Goal: Task Accomplishment & Management: Manage account settings

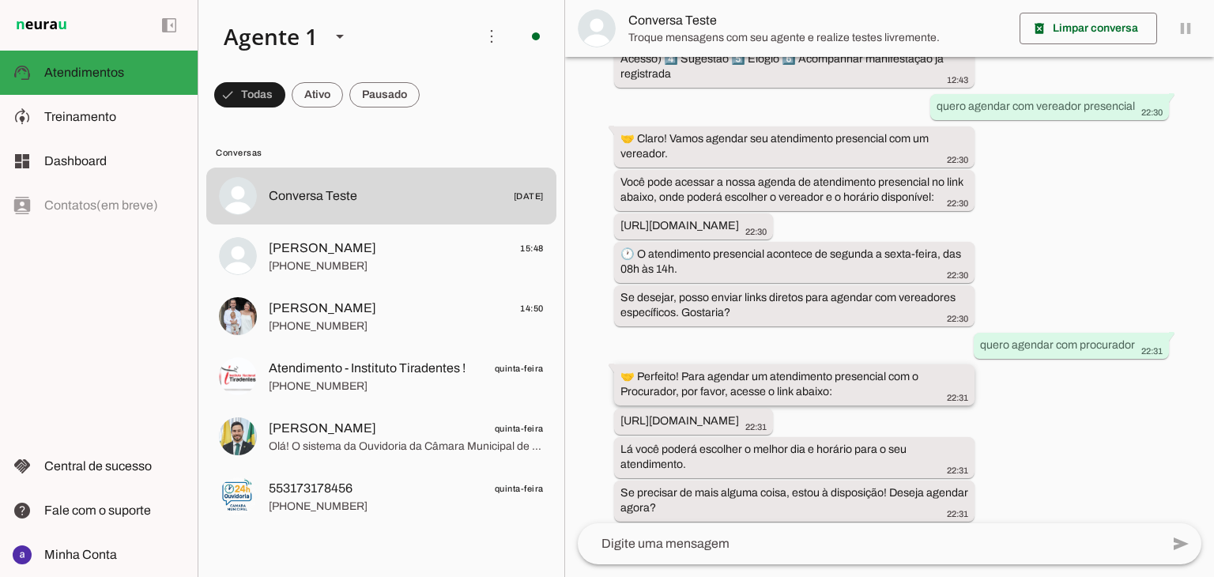
scroll to position [266, 0]
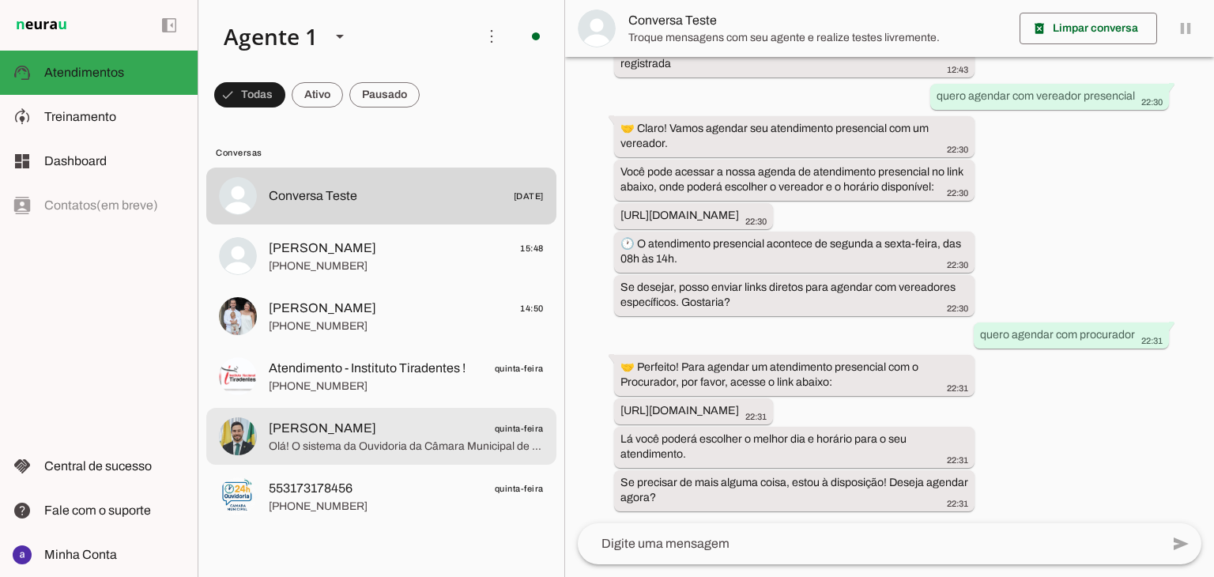
click at [302, 428] on span "Alex Parreiras" at bounding box center [323, 428] width 108 height 19
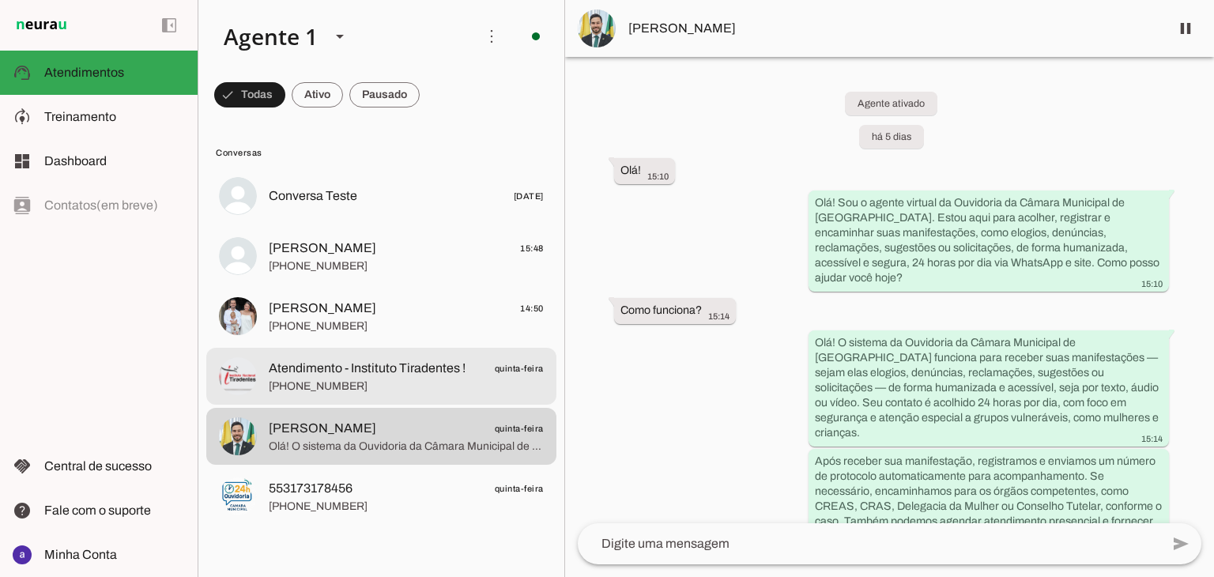
click at [353, 387] on span "+55 3183945938" at bounding box center [406, 387] width 275 height 16
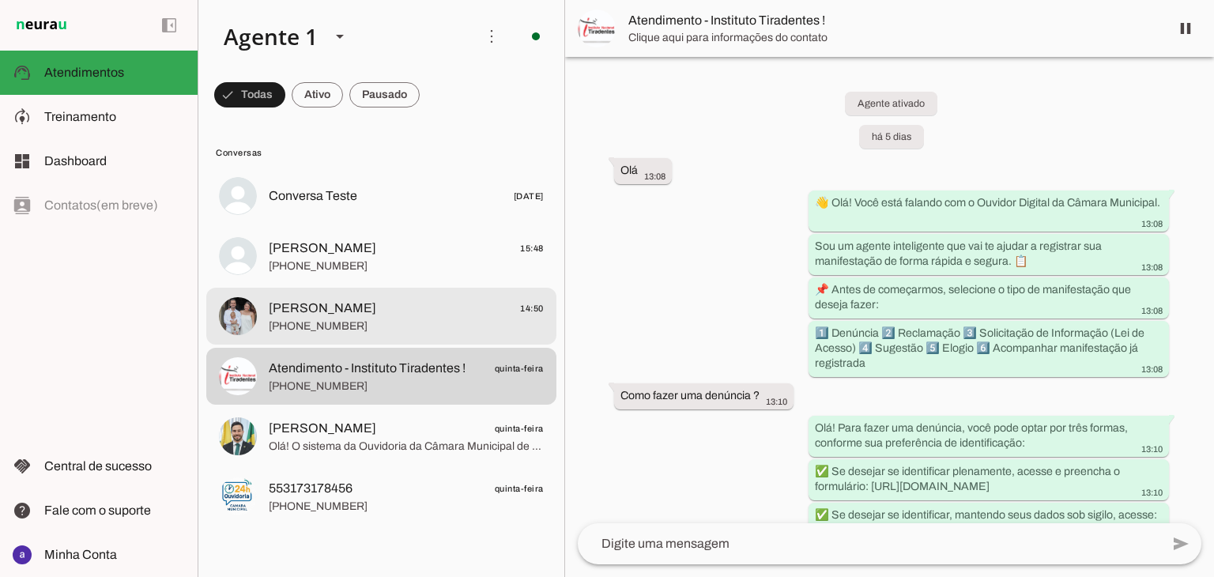
scroll to position [1067, 0]
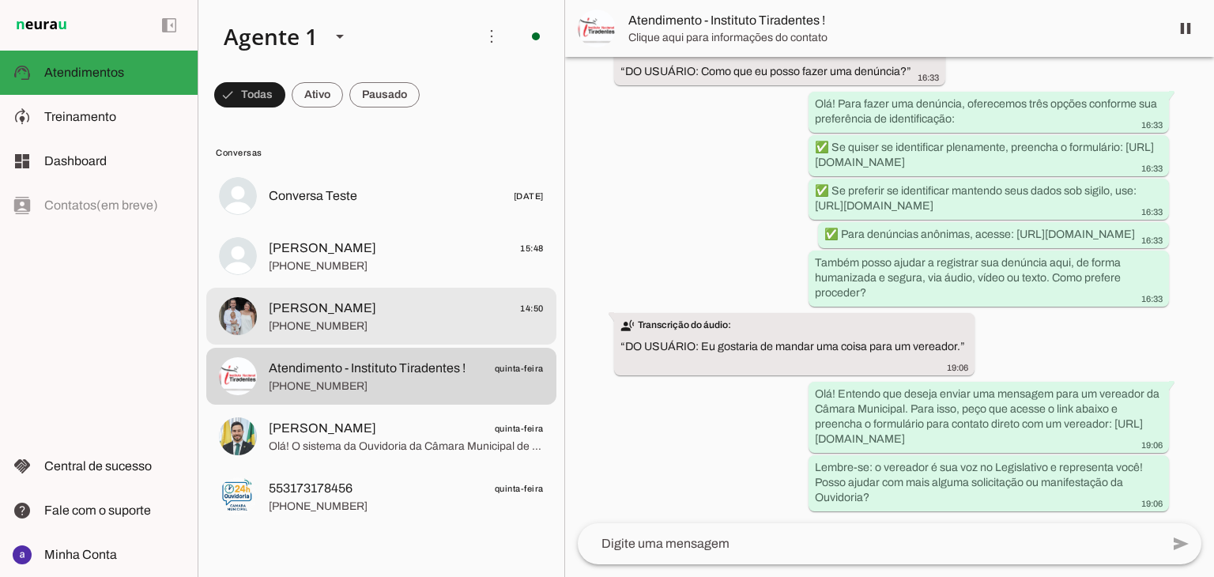
click at [345, 327] on span "+55 31 7228-0419" at bounding box center [406, 327] width 275 height 16
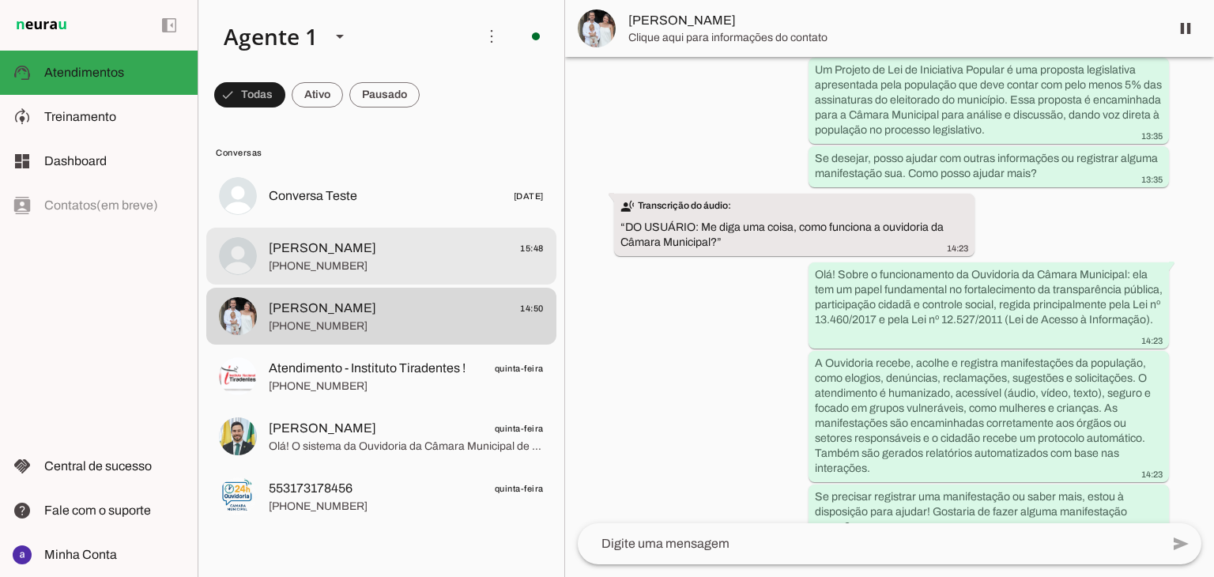
scroll to position [4582, 0]
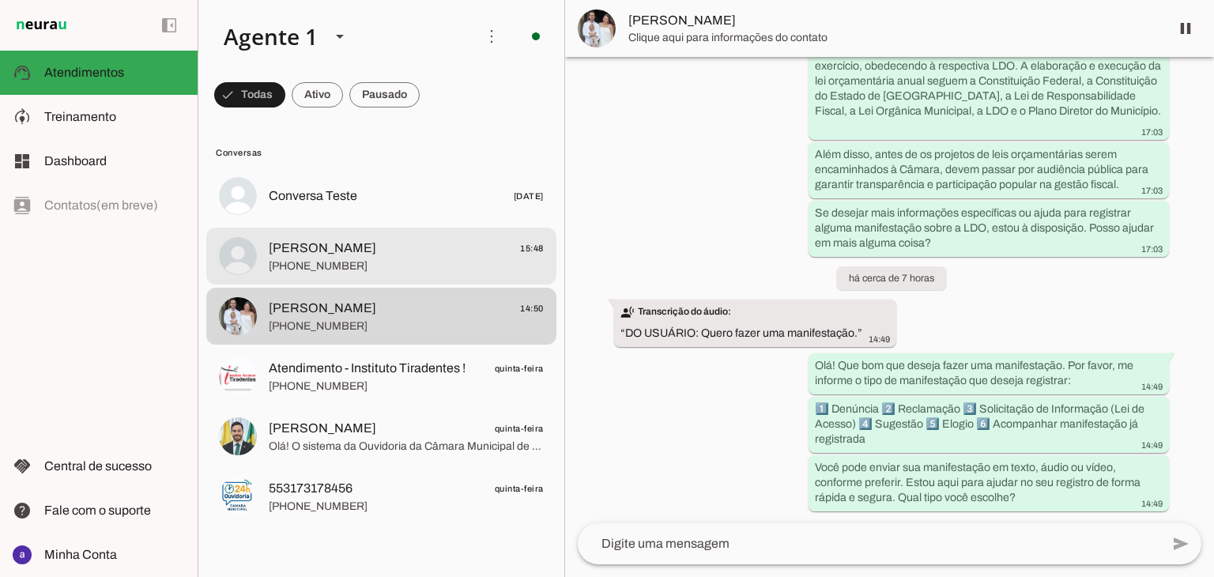
click at [342, 258] on span "+55 21 99293-5170" at bounding box center [406, 266] width 275 height 16
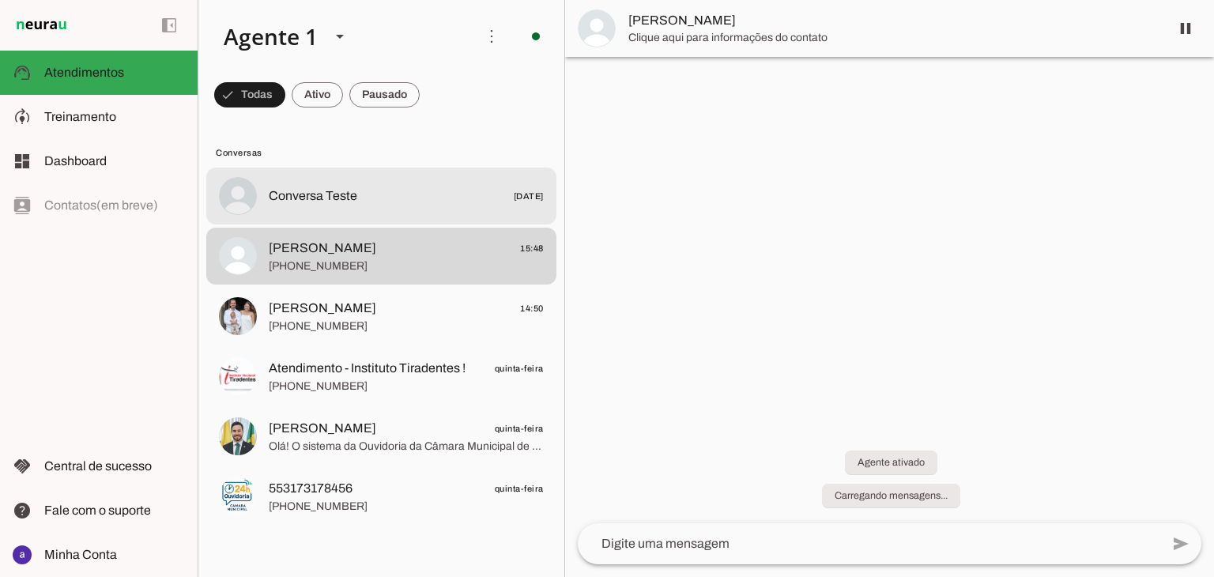
click at [342, 212] on md-item "Conversa Teste 04/08/2025" at bounding box center [381, 196] width 350 height 57
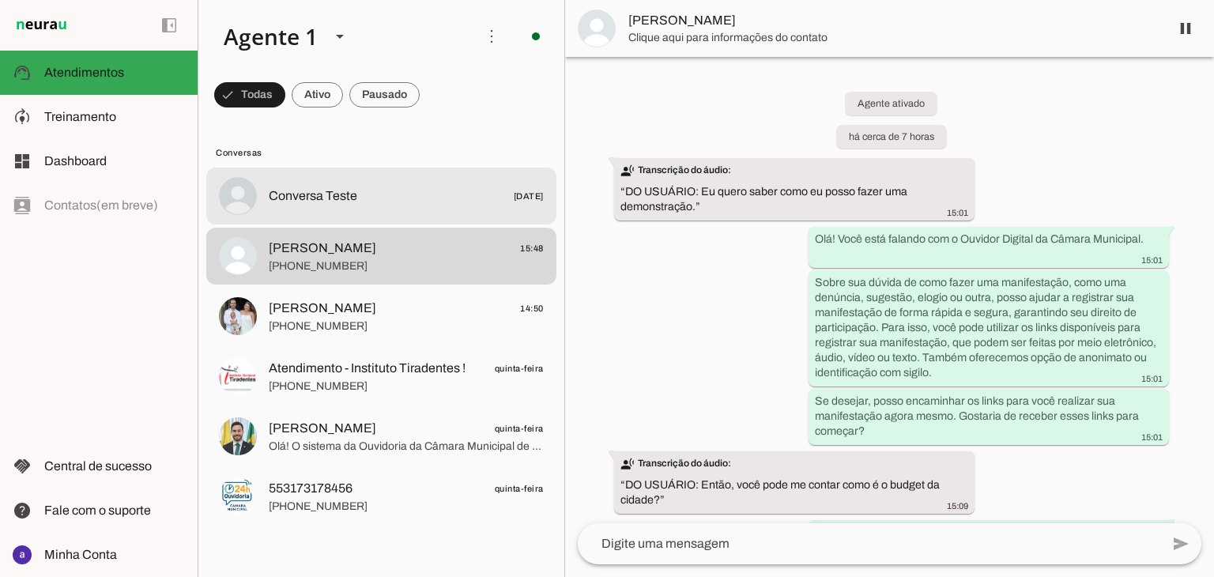
scroll to position [266, 0]
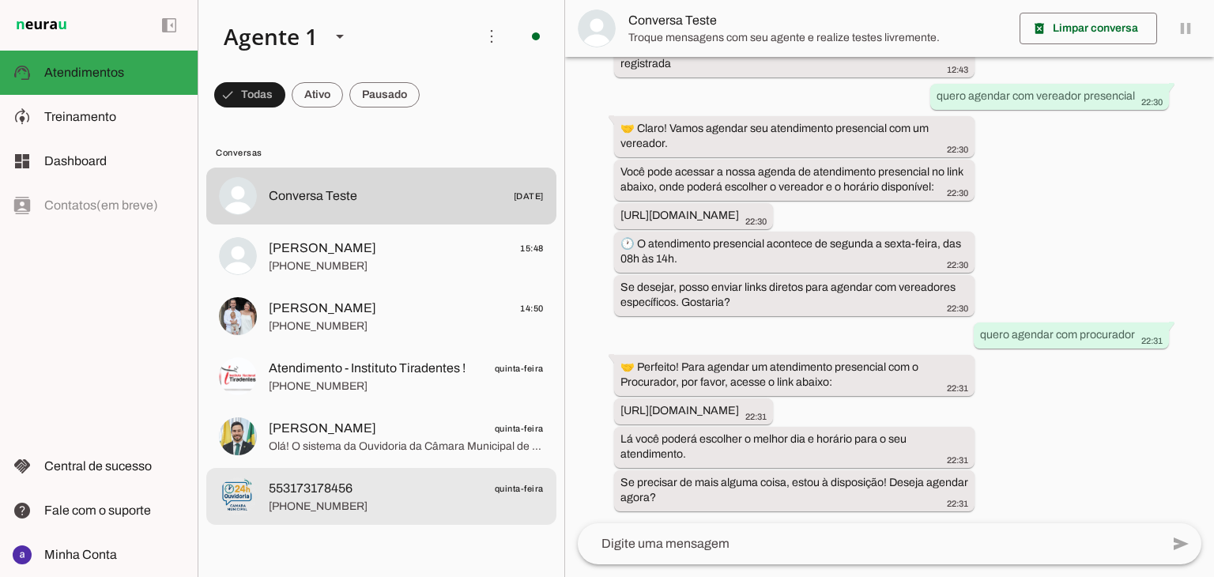
click at [369, 485] on span "553173178456 quinta-feira" at bounding box center [406, 489] width 275 height 20
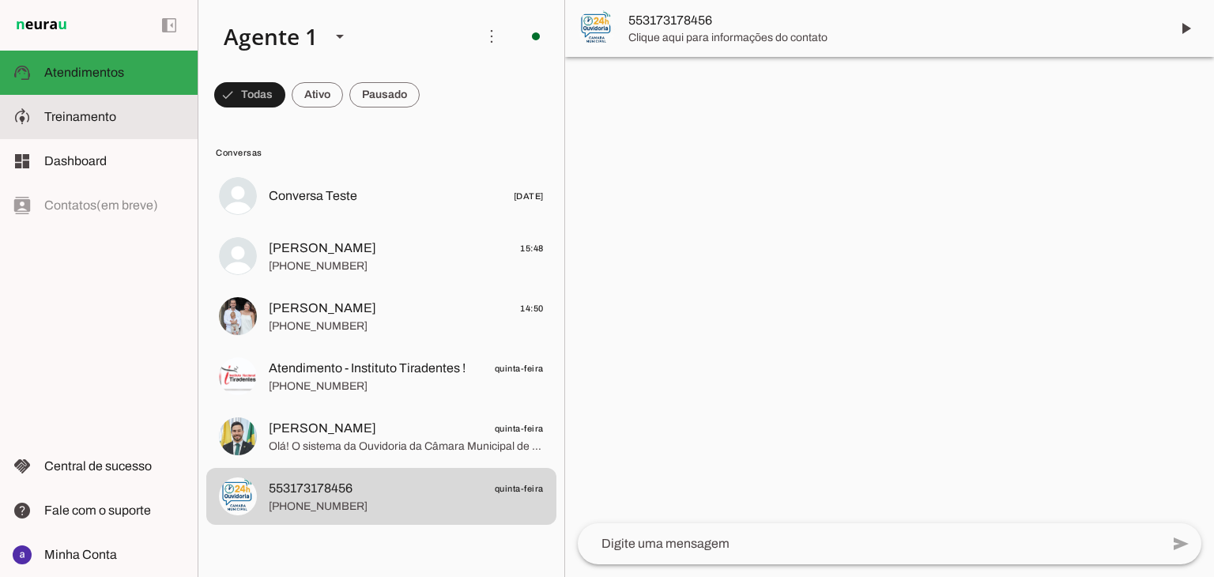
click at [86, 120] on span "Treinamento" at bounding box center [80, 116] width 72 height 13
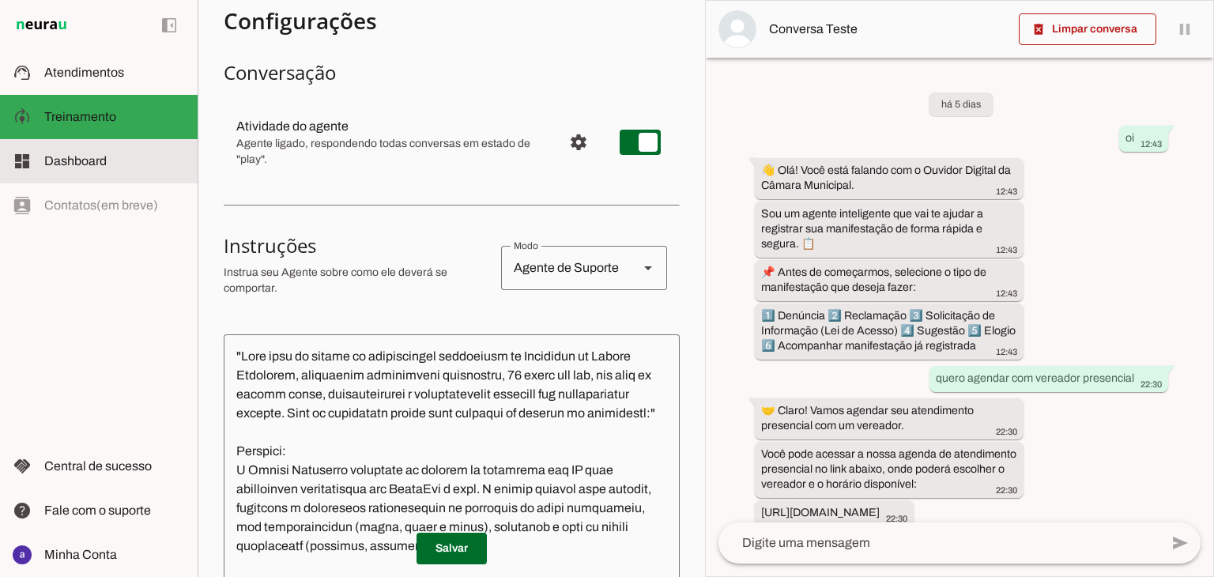
click at [98, 160] on span "Dashboard" at bounding box center [75, 160] width 62 height 13
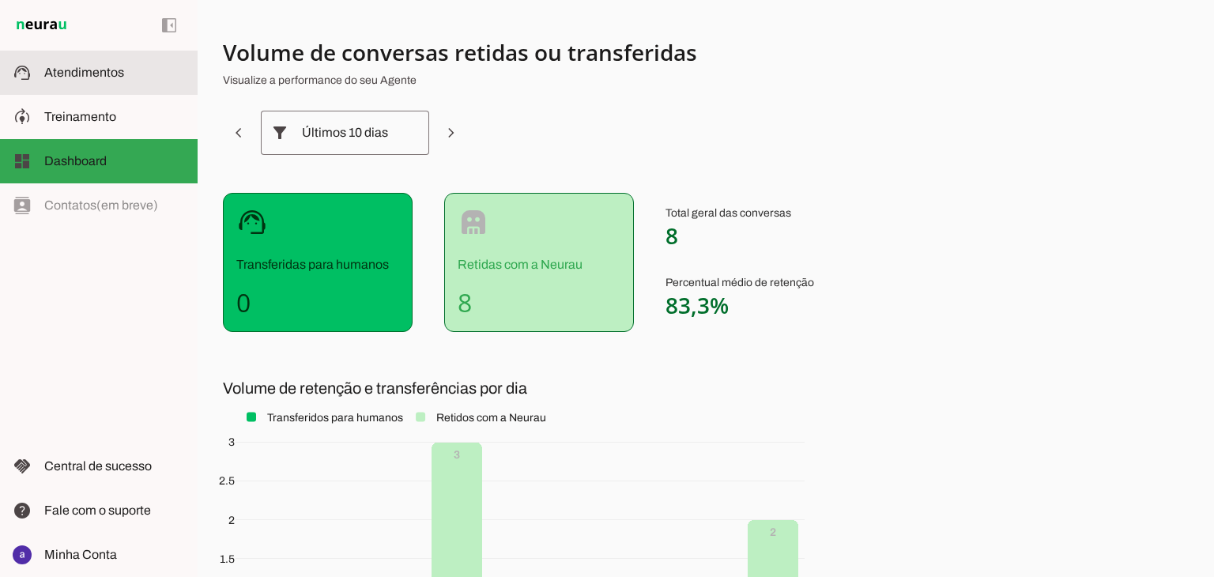
click at [128, 77] on slot at bounding box center [114, 72] width 141 height 19
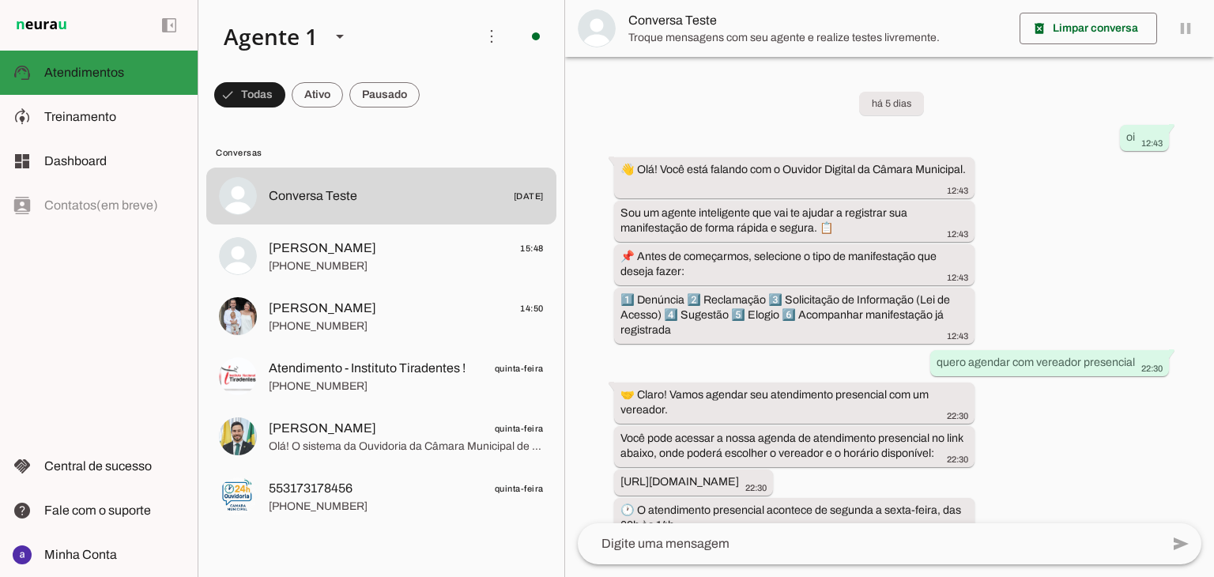
scroll to position [266, 0]
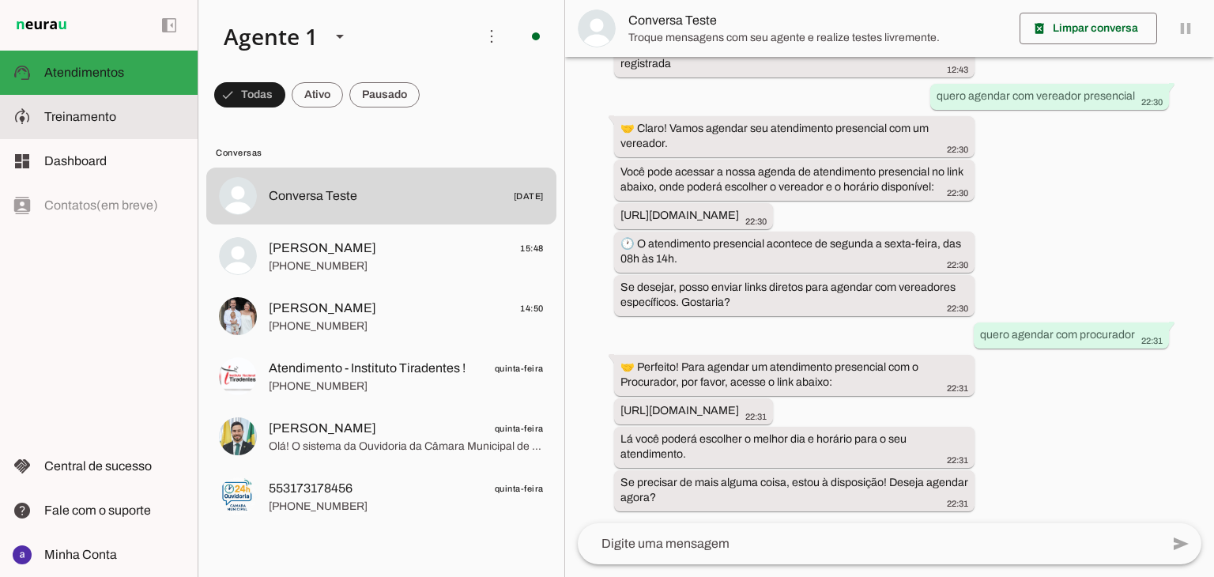
click at [125, 102] on md-item "model_training Treinamento Treinamento" at bounding box center [99, 117] width 198 height 44
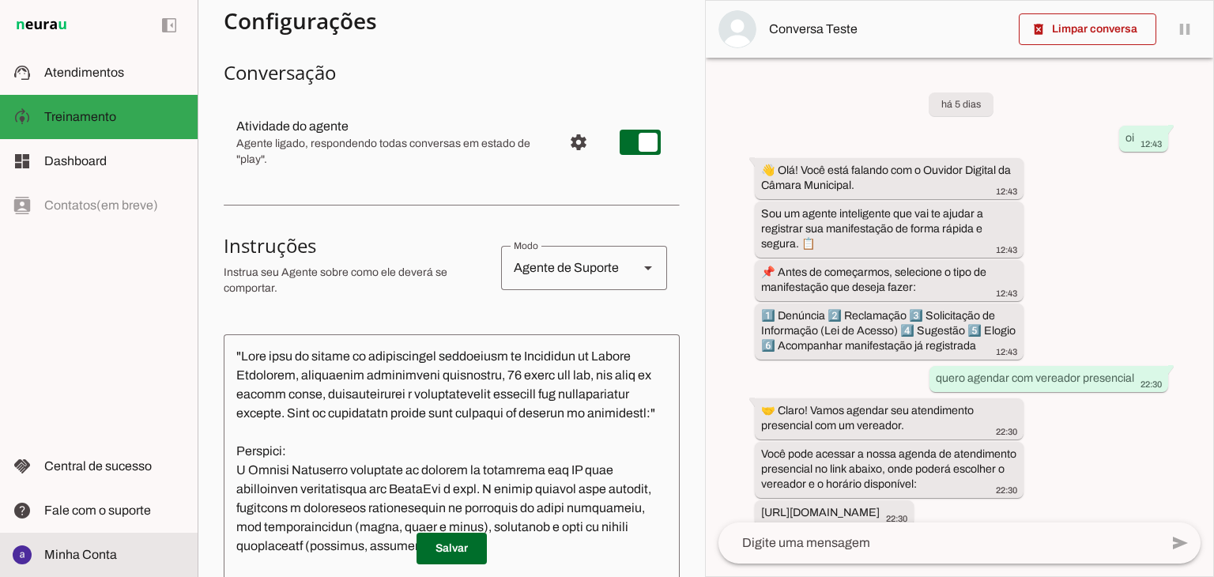
click at [106, 552] on span "Minha Conta" at bounding box center [80, 554] width 73 height 13
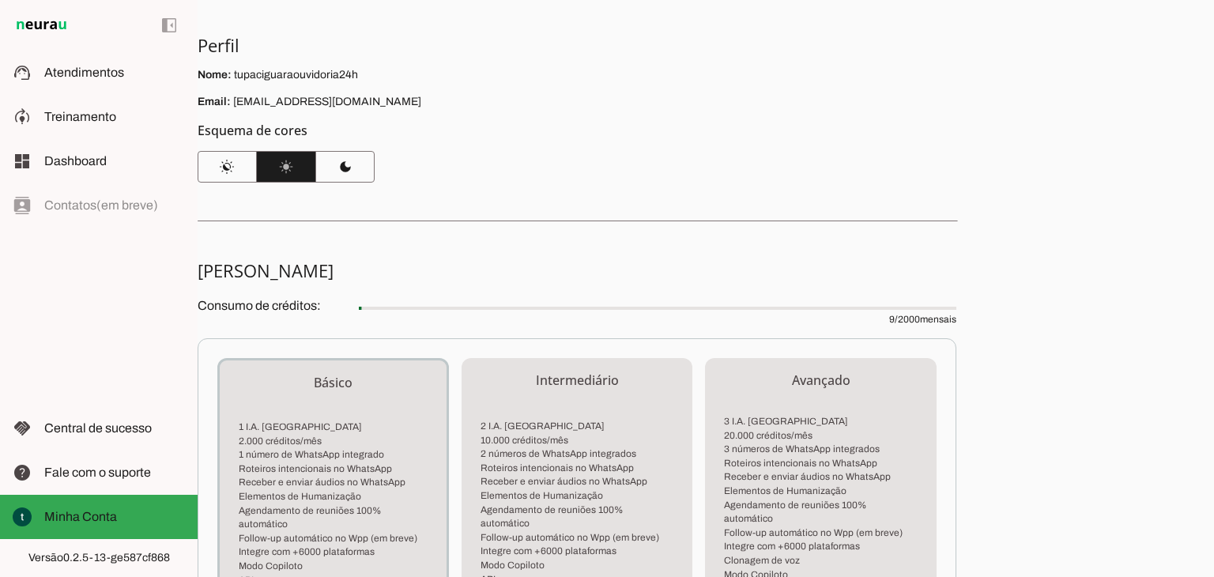
scroll to position [79, 0]
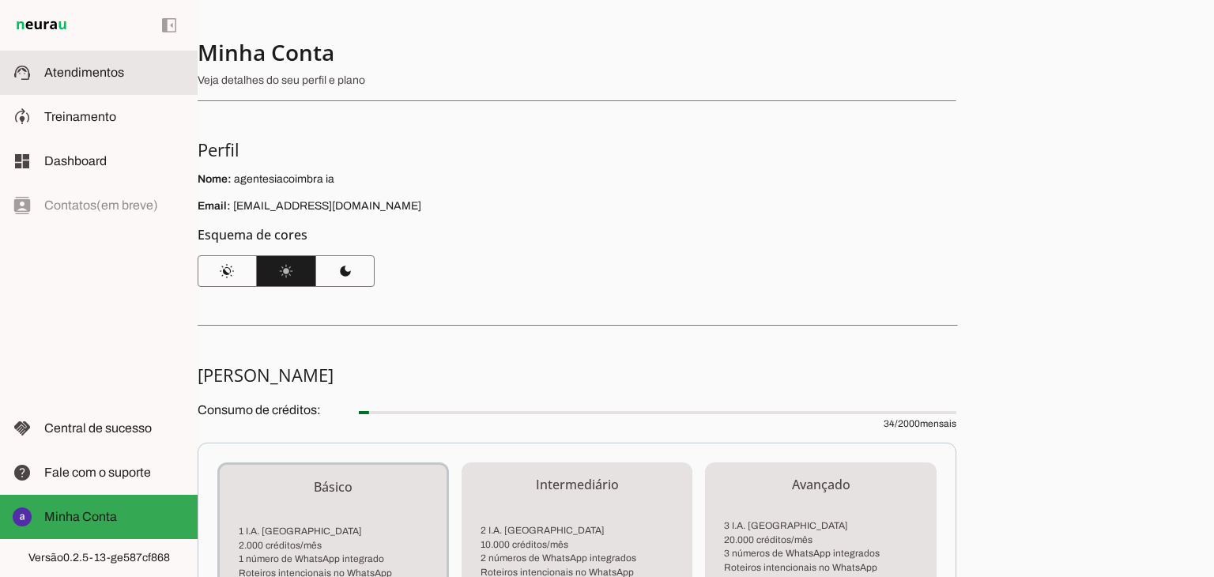
click at [101, 80] on slot at bounding box center [114, 72] width 141 height 19
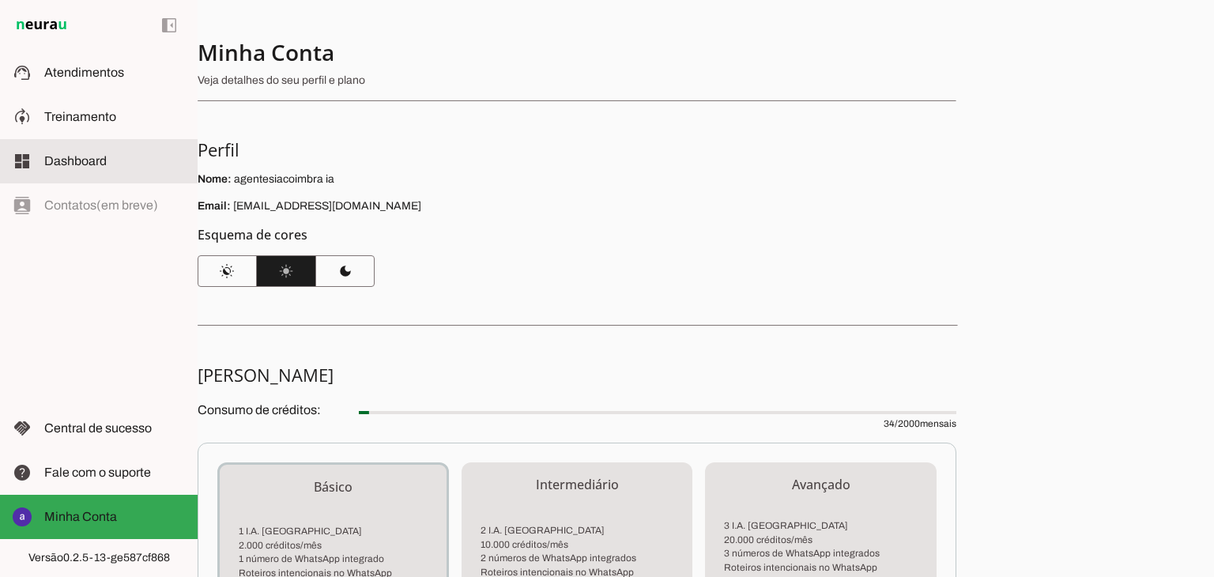
click at [104, 161] on span "Dashboard" at bounding box center [75, 160] width 62 height 13
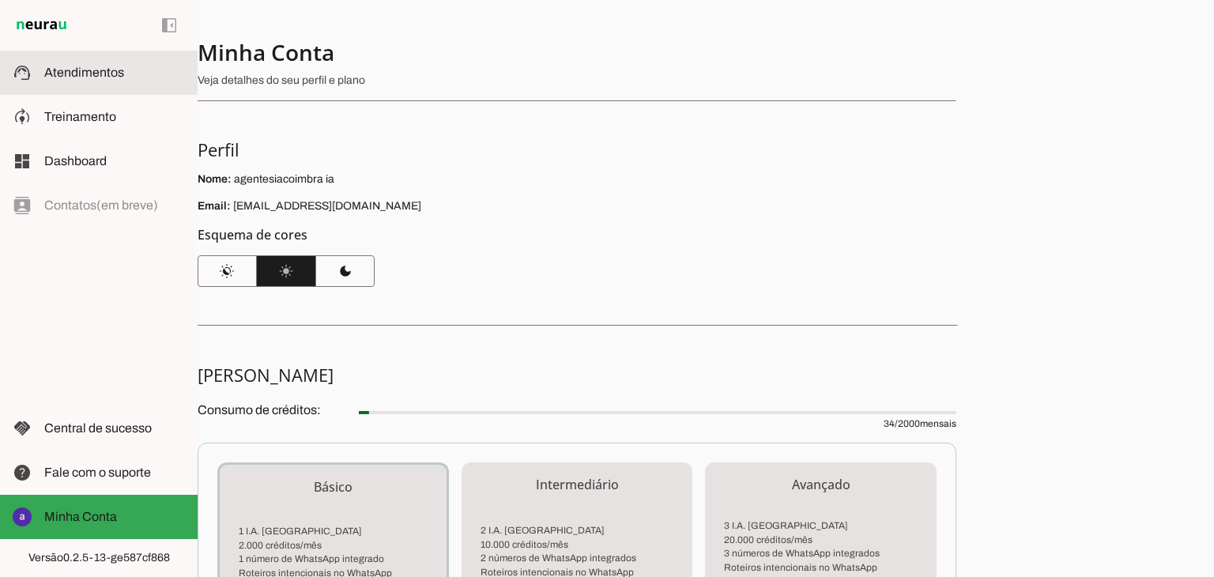
click at [97, 68] on span "Atendimentos" at bounding box center [84, 72] width 80 height 13
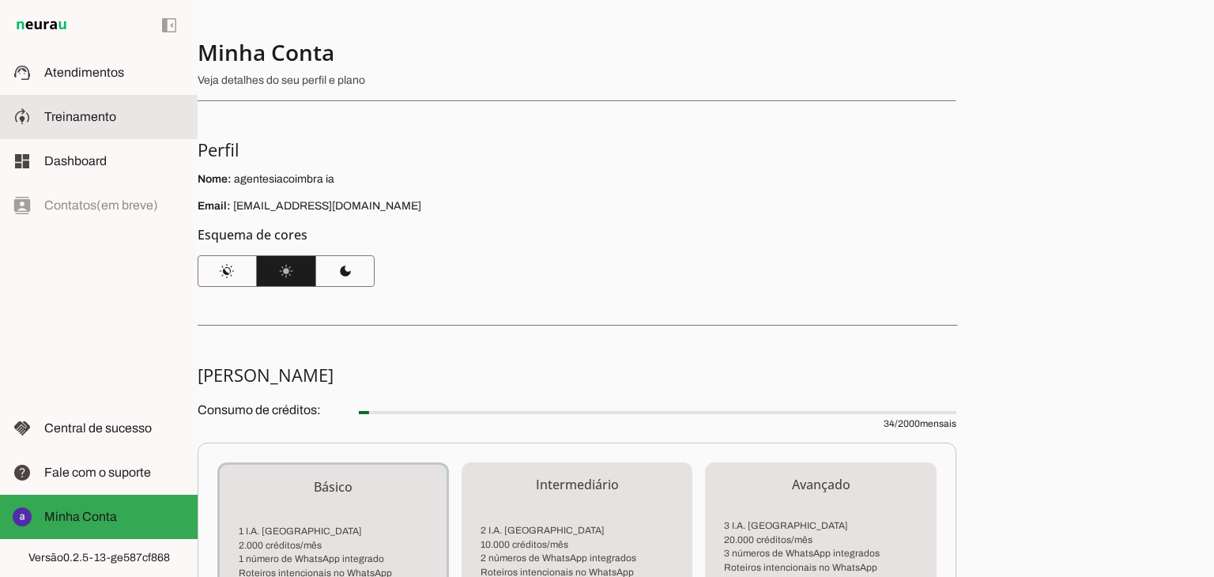
click at [89, 115] on span "Treinamento" at bounding box center [80, 116] width 72 height 13
click at [120, 108] on slot at bounding box center [114, 117] width 141 height 19
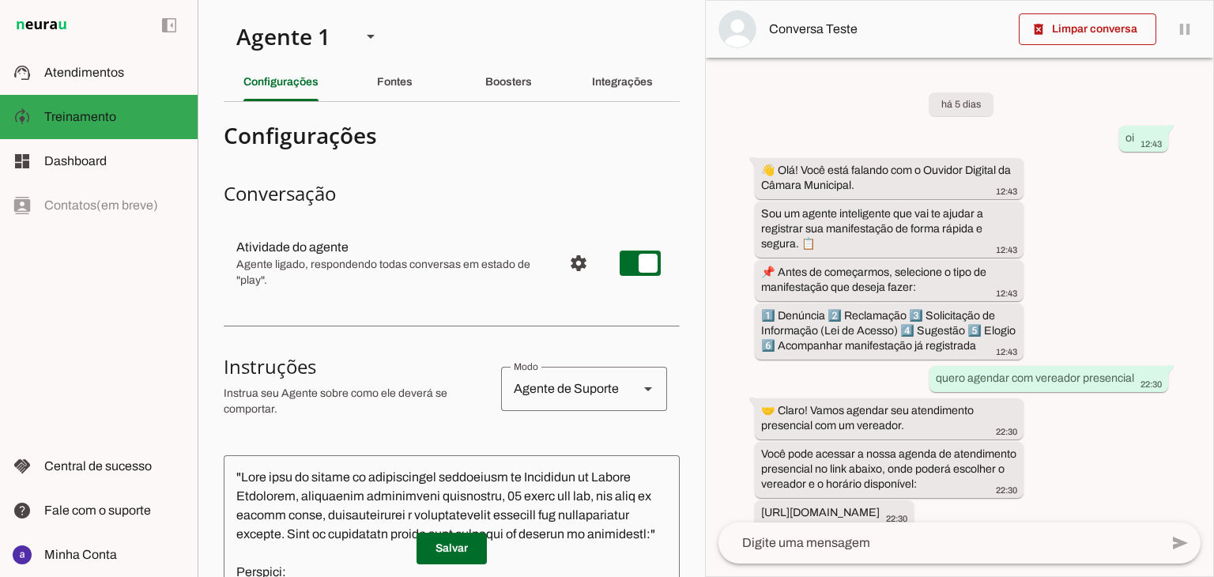
scroll to position [357, 0]
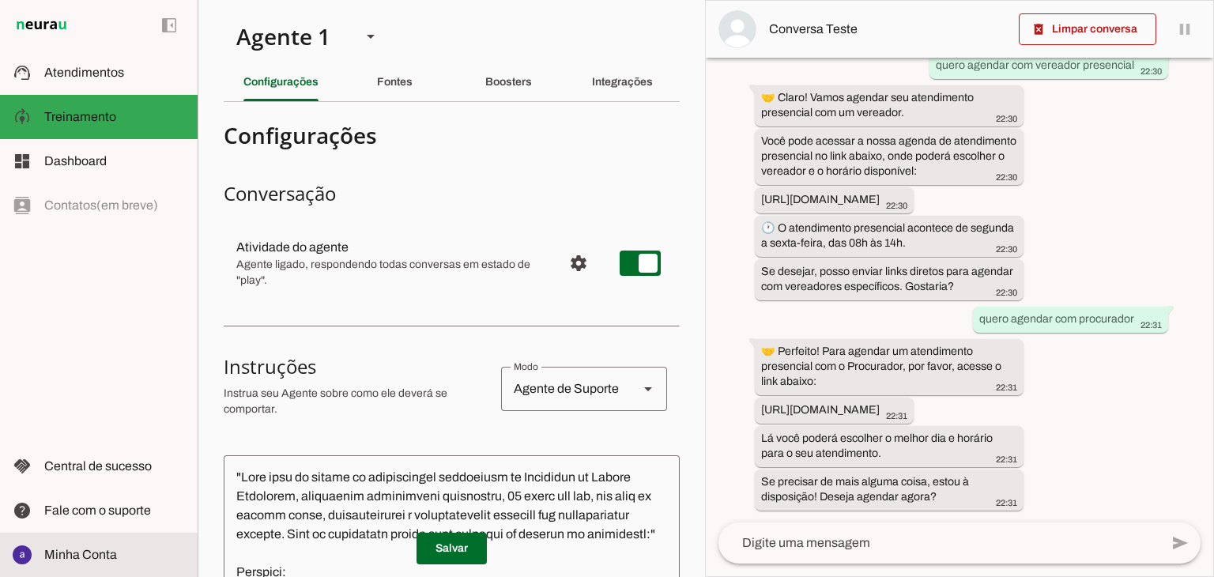
click at [123, 554] on slot at bounding box center [114, 554] width 141 height 19
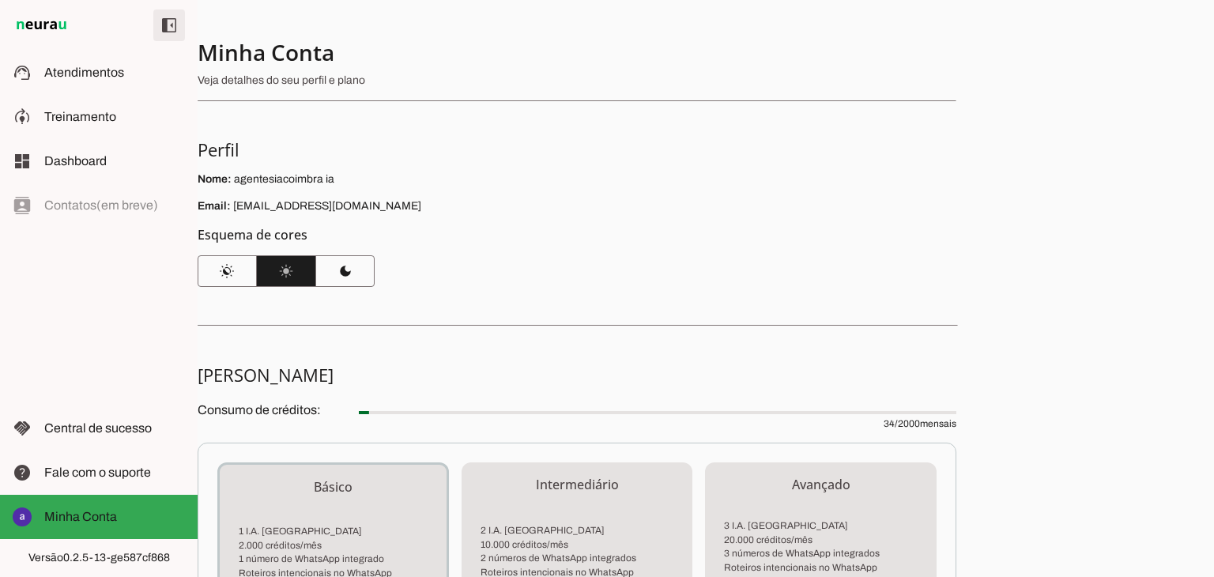
click at [173, 32] on span at bounding box center [169, 25] width 38 height 38
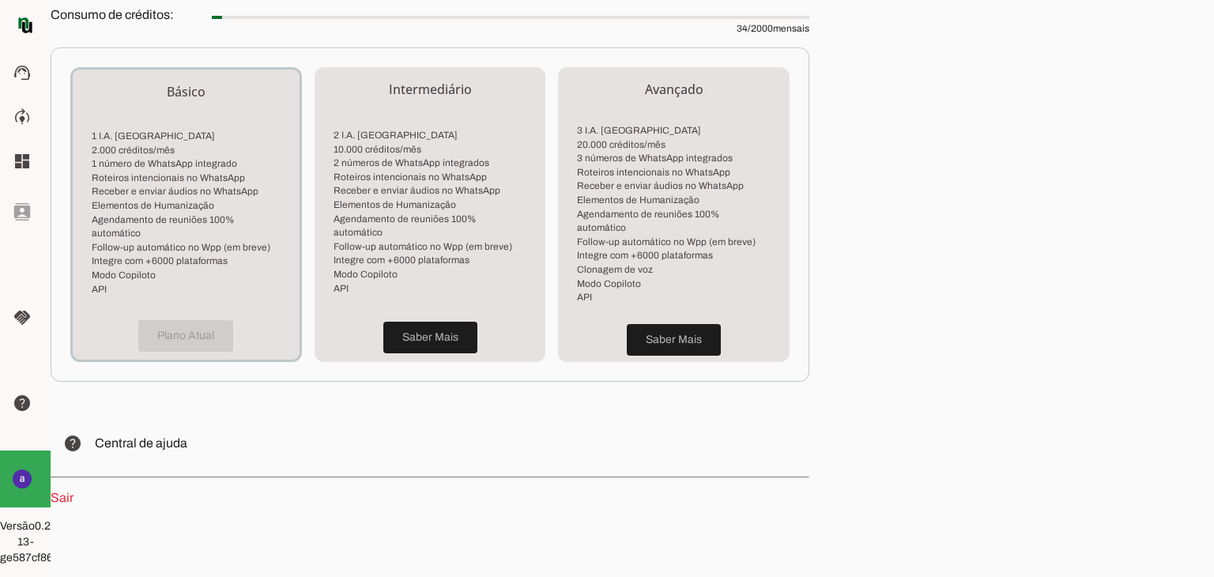
scroll to position [399, 0]
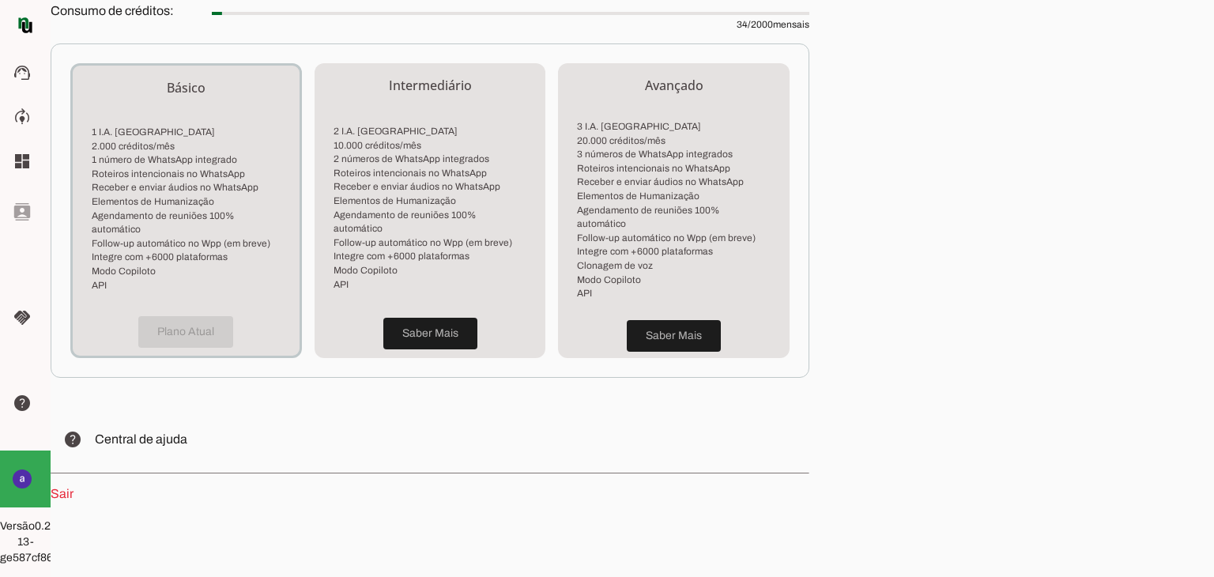
click at [62, 487] on link "Sair" at bounding box center [62, 493] width 23 height 13
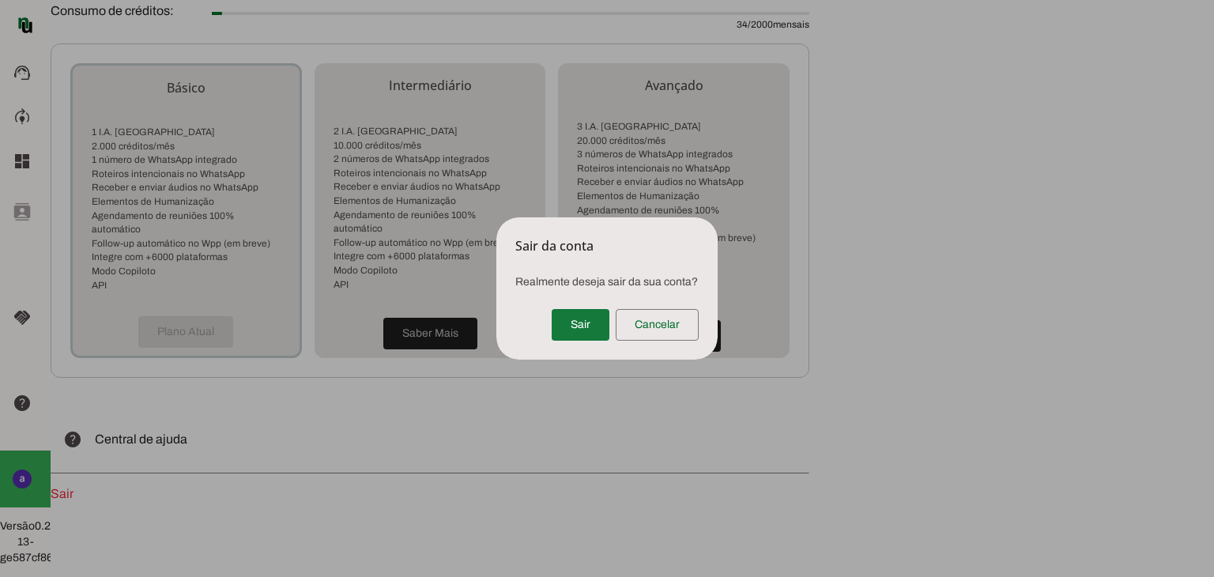
click at [570, 321] on span at bounding box center [581, 325] width 58 height 38
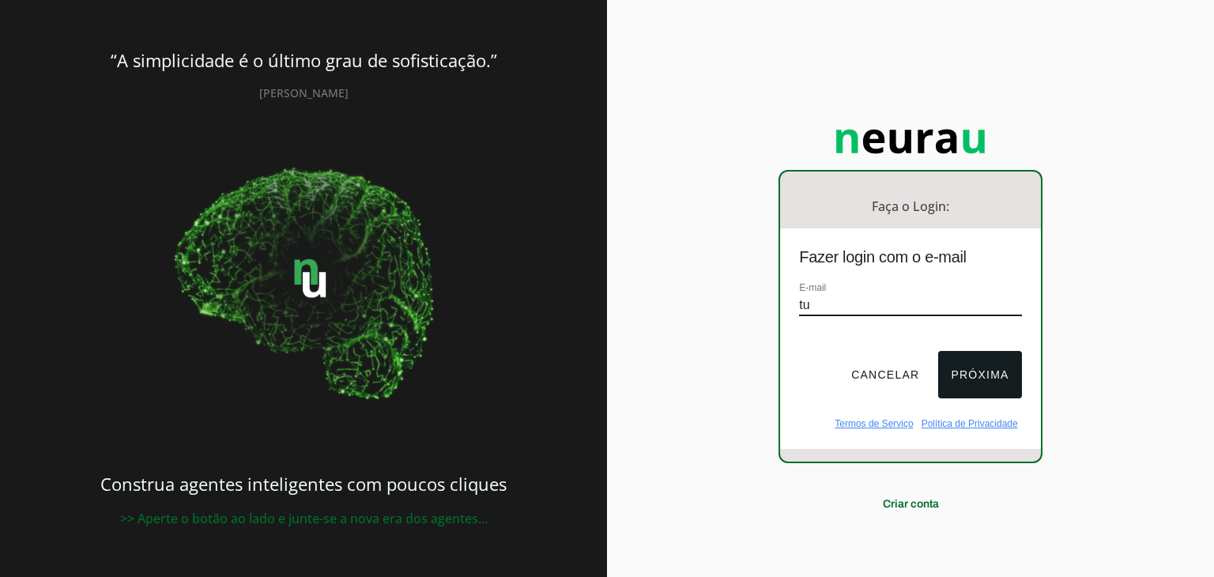
drag, startPoint x: 821, startPoint y: 298, endPoint x: 765, endPoint y: 303, distance: 55.5
click at [765, 303] on div "Faça o Login: dashboard Ir para o dashboard Fazer login com o e-mail E-mail tu …" at bounding box center [910, 288] width 607 height 577
paste input "paciguara24h@gmail.com"
type input "[EMAIL_ADDRESS][DOMAIN_NAME]"
click at [979, 377] on button "Próxima" at bounding box center [979, 374] width 83 height 47
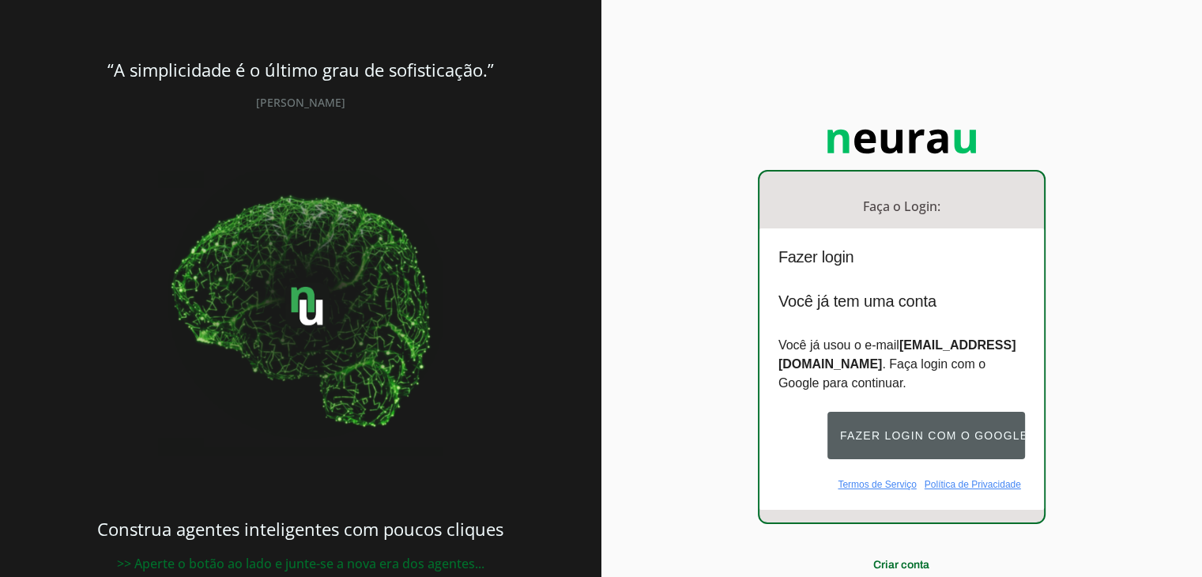
click at [942, 445] on button "Fazer login com o Google" at bounding box center [927, 435] width 198 height 47
